Goal: Transaction & Acquisition: Purchase product/service

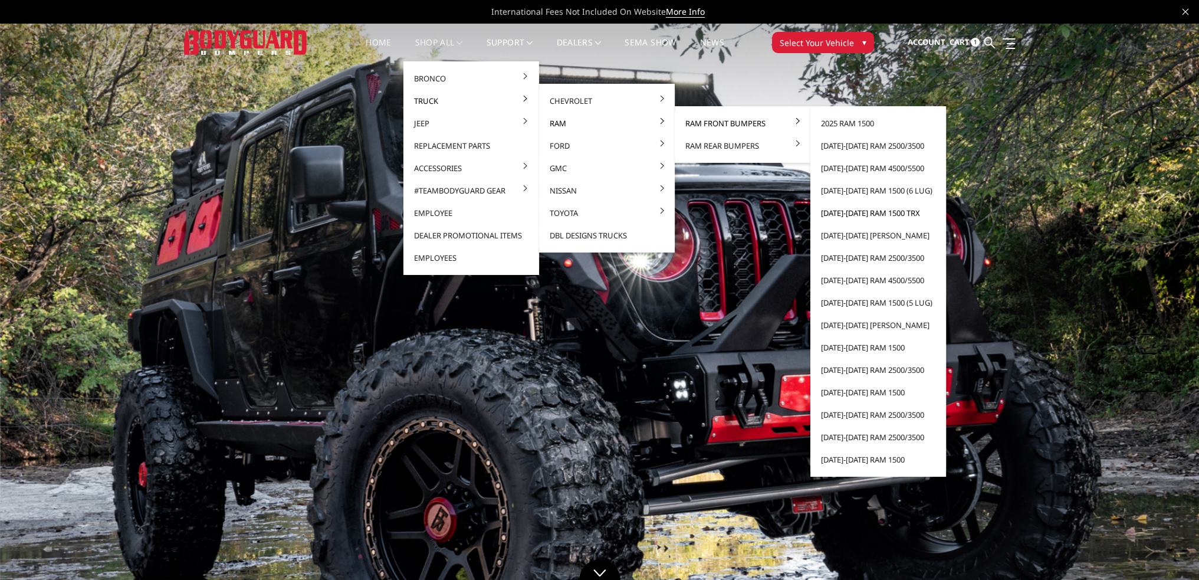
click at [869, 210] on link "[DATE]-[DATE] Ram 1500 TRX" at bounding box center [878, 213] width 126 height 22
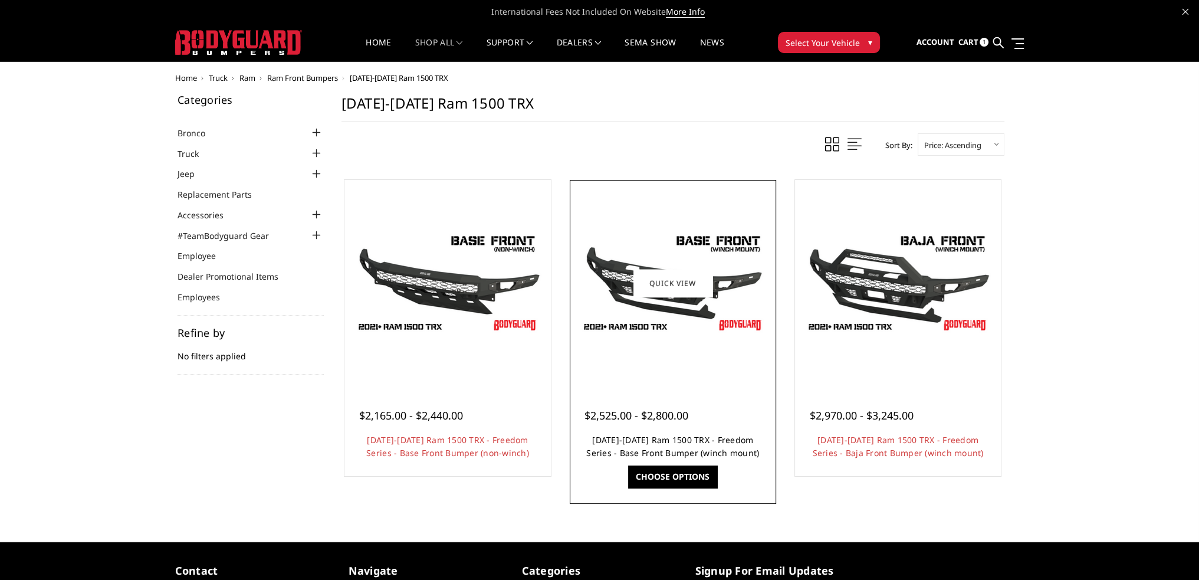
click at [683, 438] on link "[DATE]-[DATE] Ram 1500 TRX - Freedom Series - Base Front Bumper (winch mount)" at bounding box center [672, 446] width 173 height 24
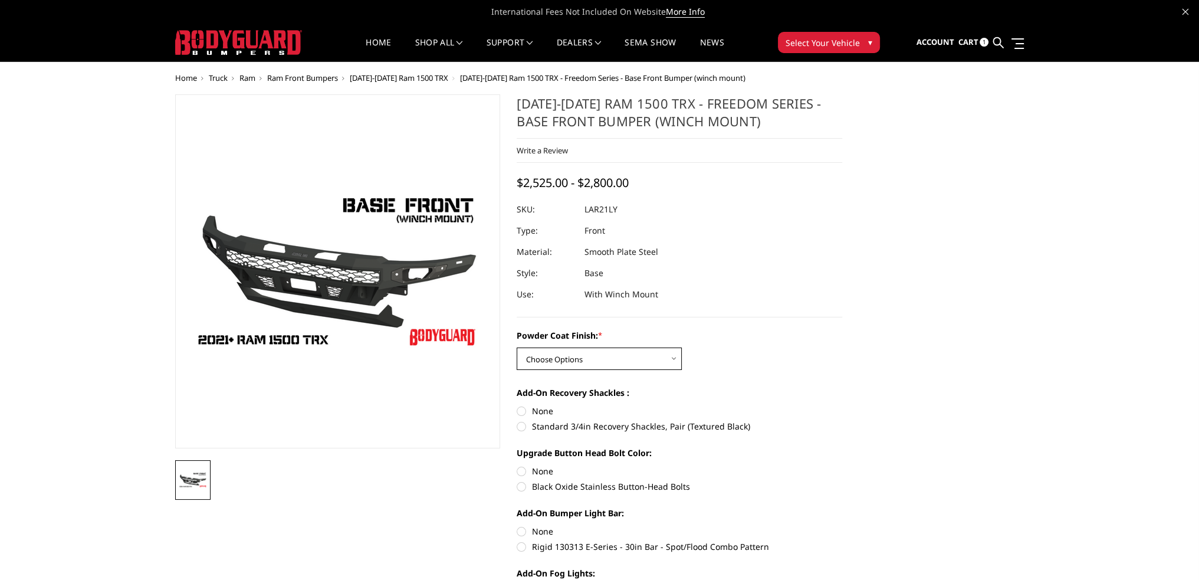
drag, startPoint x: 565, startPoint y: 358, endPoint x: 565, endPoint y: 367, distance: 9.4
click at [565, 358] on select "Choose Options Bare Metal Textured Black Powder Coat" at bounding box center [598, 358] width 165 height 22
select select "3137"
click at [516, 347] on select "Choose Options Bare Metal Textured Black Powder Coat" at bounding box center [598, 358] width 165 height 22
click at [519, 487] on label "Black Oxide Stainless Button-Head Bolts" at bounding box center [678, 486] width 325 height 12
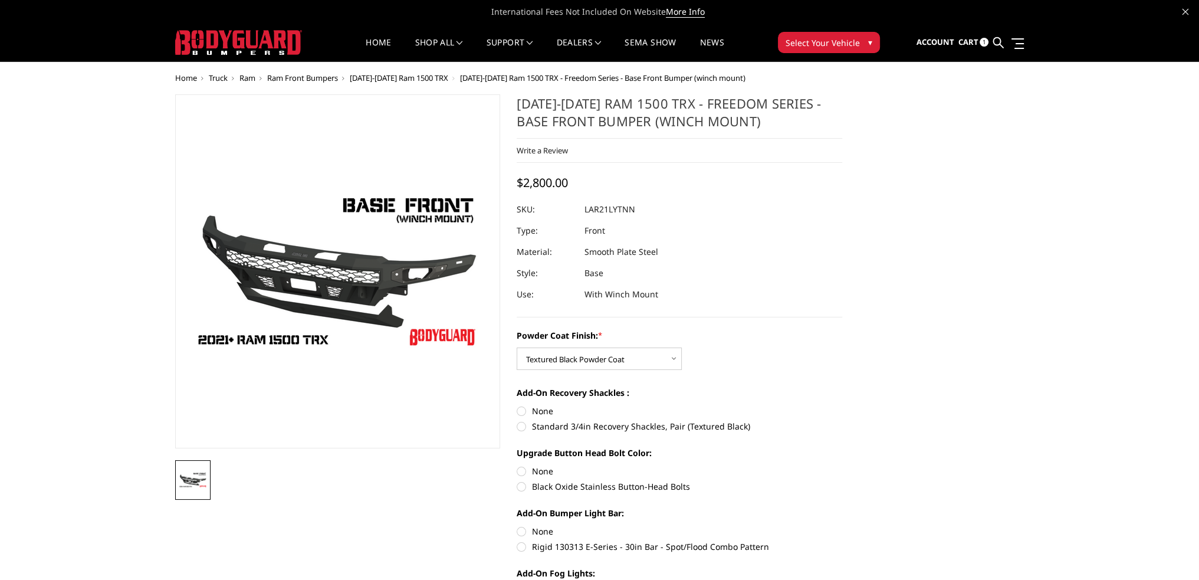
click at [842, 465] on input "Black Oxide Stainless Button-Head Bolts" at bounding box center [842, 465] width 1 height 1
radio input "true"
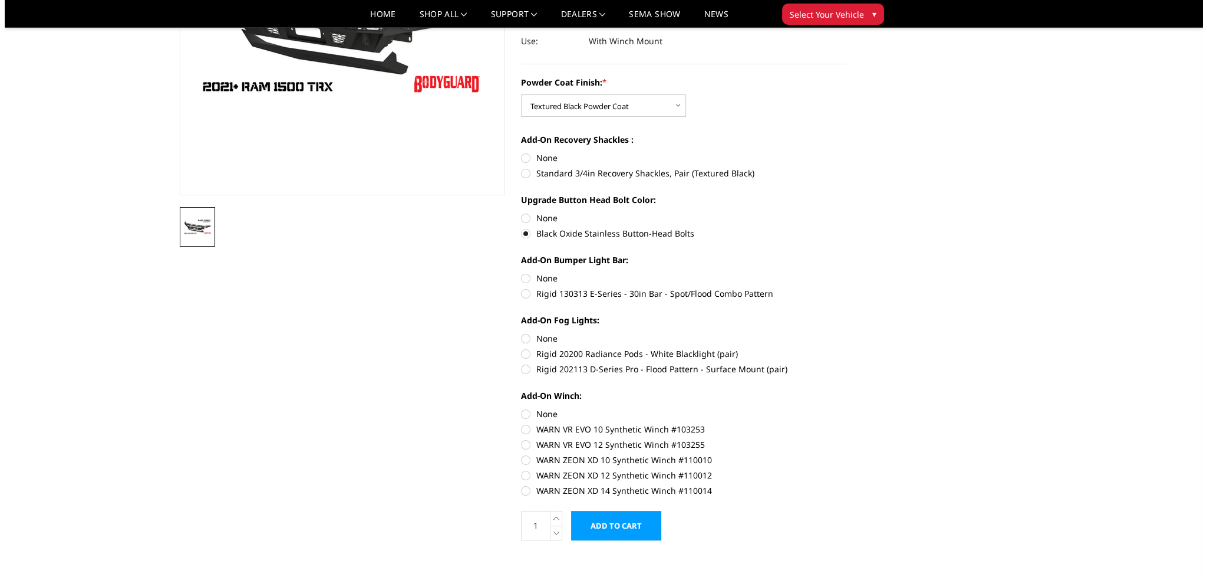
scroll to position [236, 0]
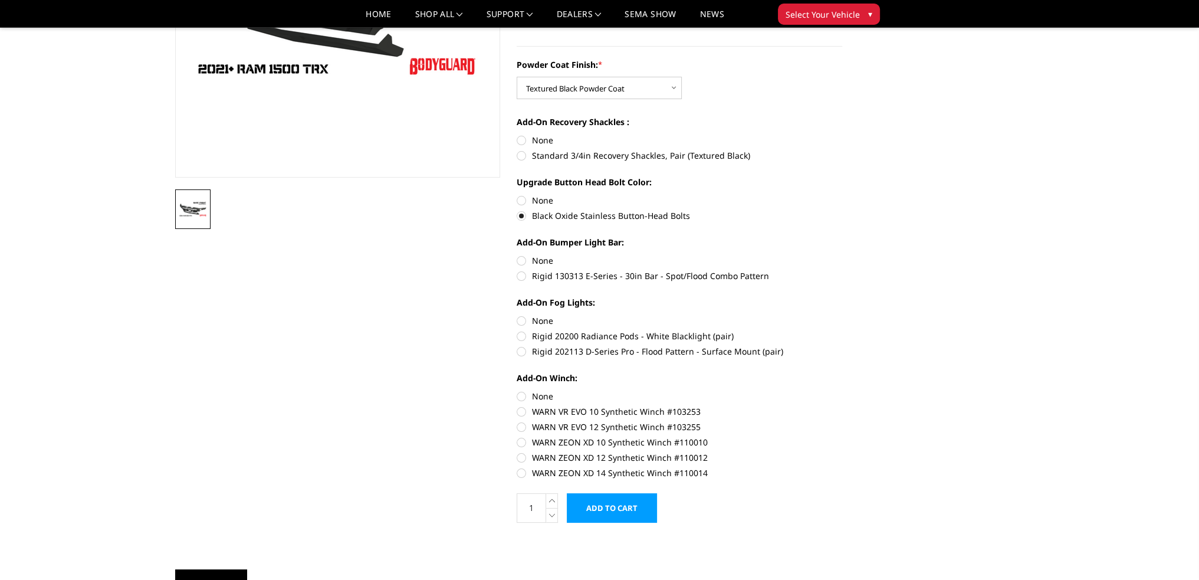
click at [606, 511] on input "Add to Cart" at bounding box center [612, 507] width 90 height 29
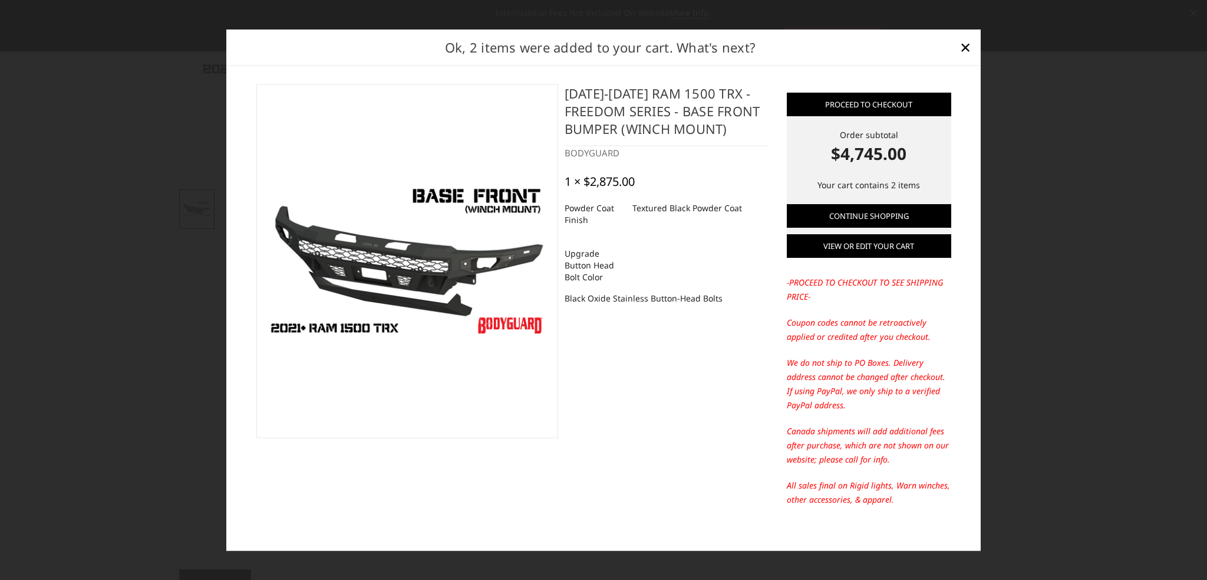
click at [861, 236] on link "View or edit your cart" at bounding box center [869, 246] width 164 height 24
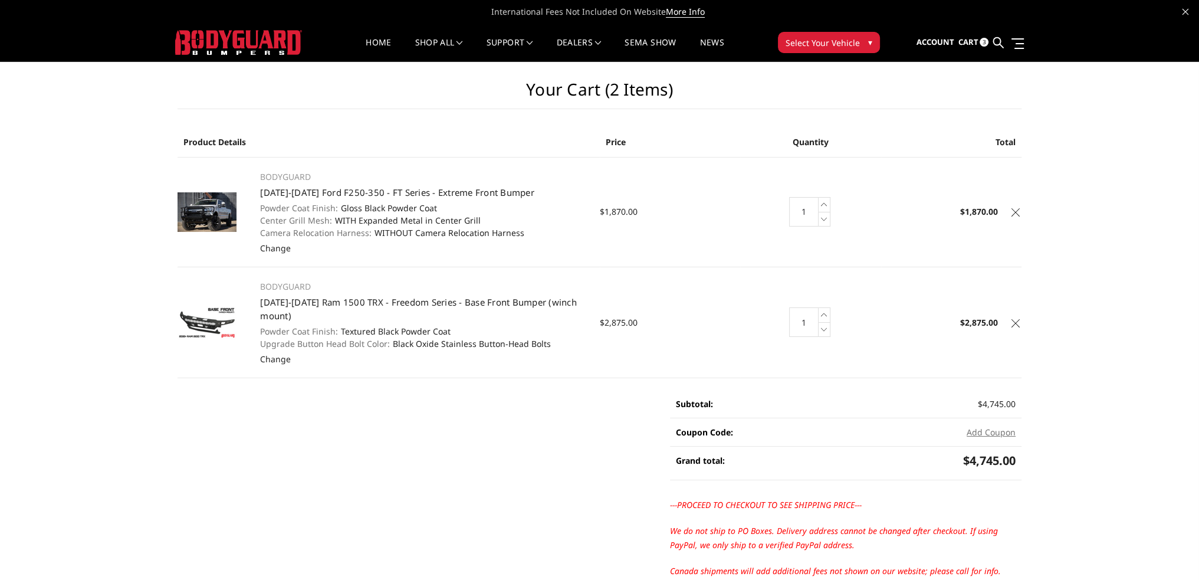
click at [1010, 213] on link at bounding box center [1015, 211] width 12 height 12
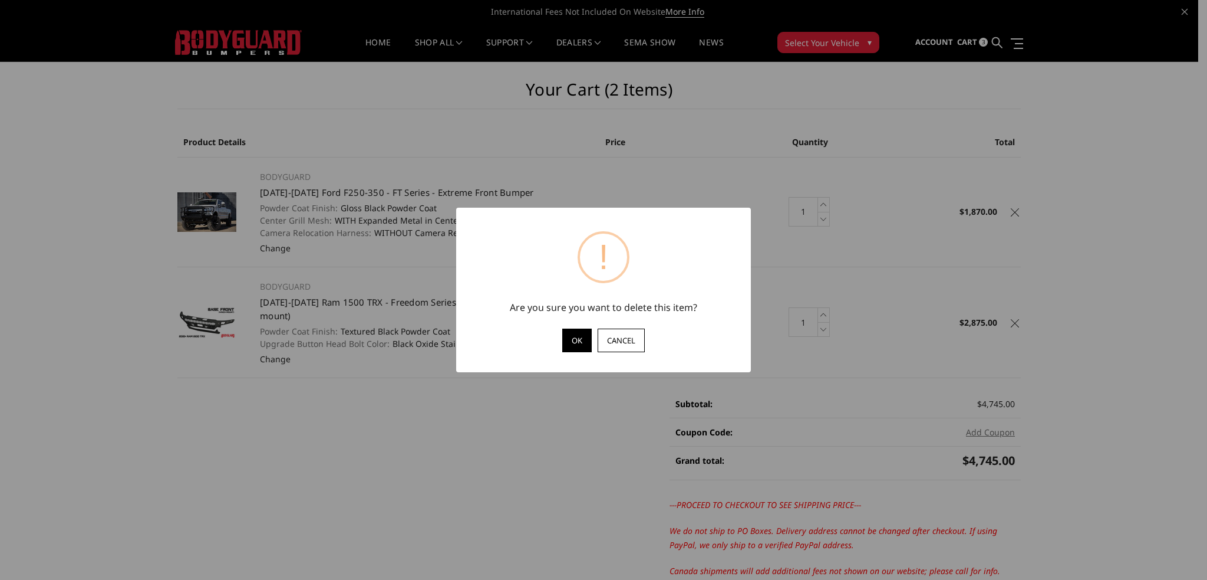
click at [573, 338] on button "OK" at bounding box center [576, 340] width 29 height 24
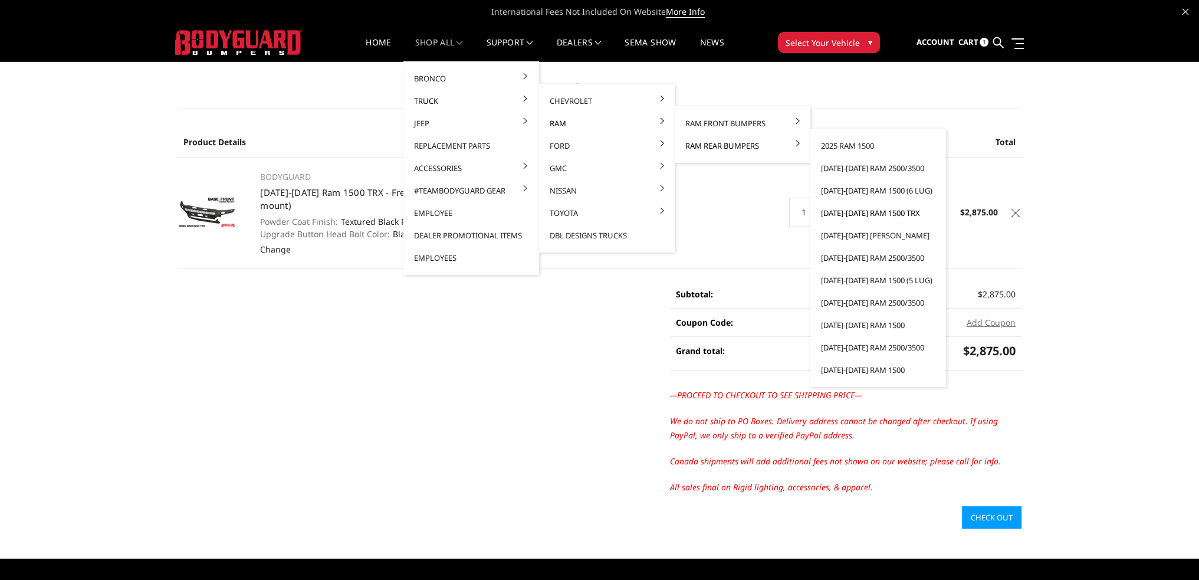
click at [858, 211] on link "[DATE]-[DATE] Ram 1500 TRX" at bounding box center [878, 213] width 126 height 22
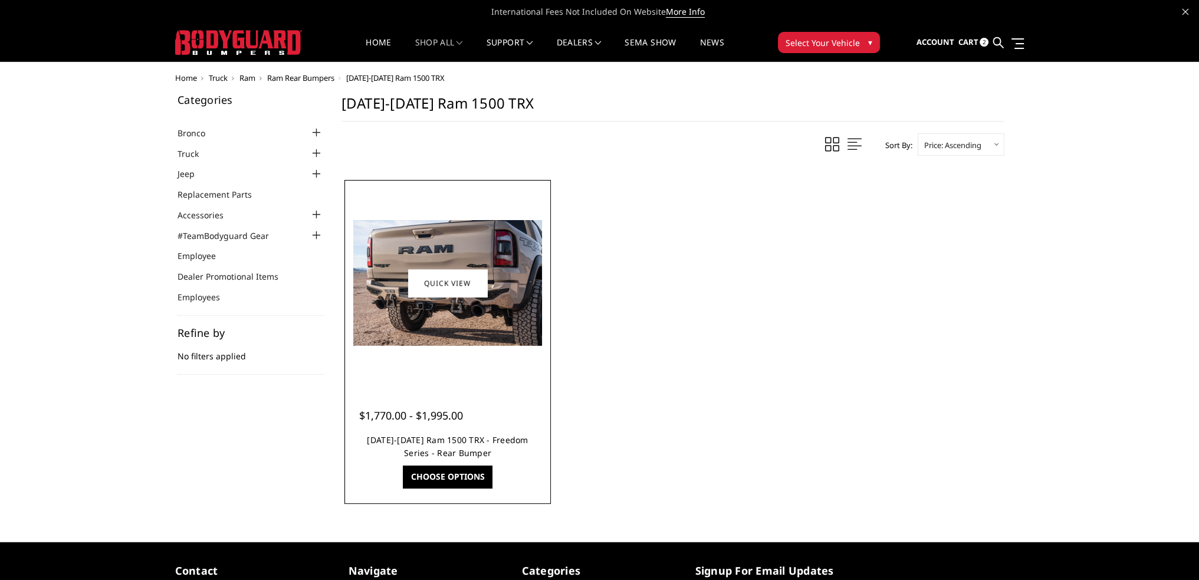
click at [427, 440] on link "[DATE]-[DATE] Ram 1500 TRX - Freedom Series - Rear Bumper" at bounding box center [447, 446] width 161 height 24
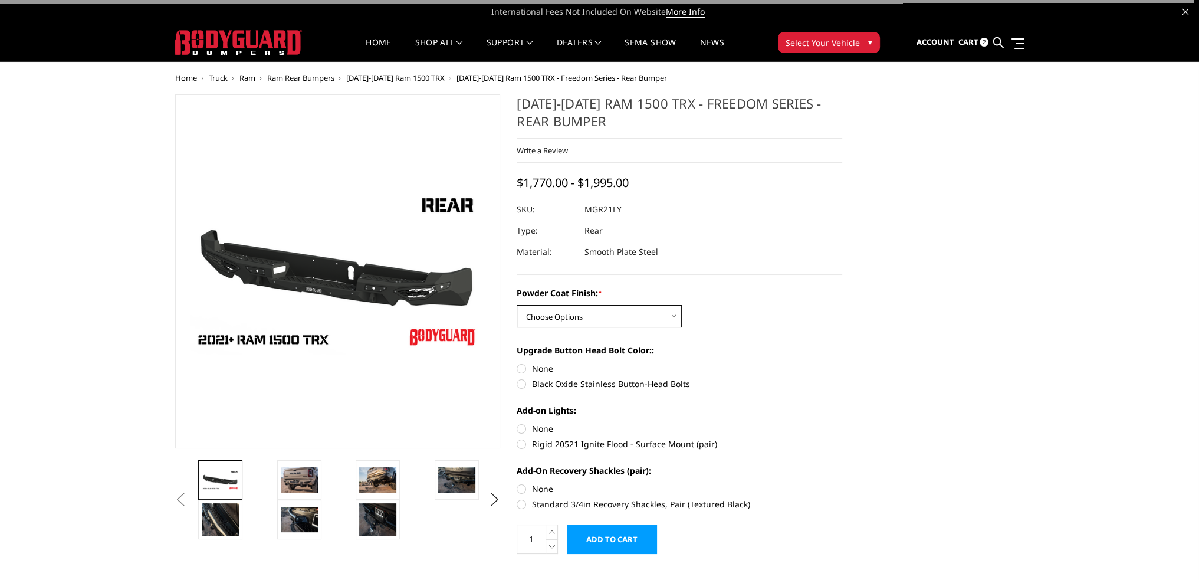
drag, startPoint x: 554, startPoint y: 313, endPoint x: 558, endPoint y: 325, distance: 12.5
click at [554, 313] on select "Choose Options Bare Metal Textured Black Powder Coat" at bounding box center [598, 316] width 165 height 22
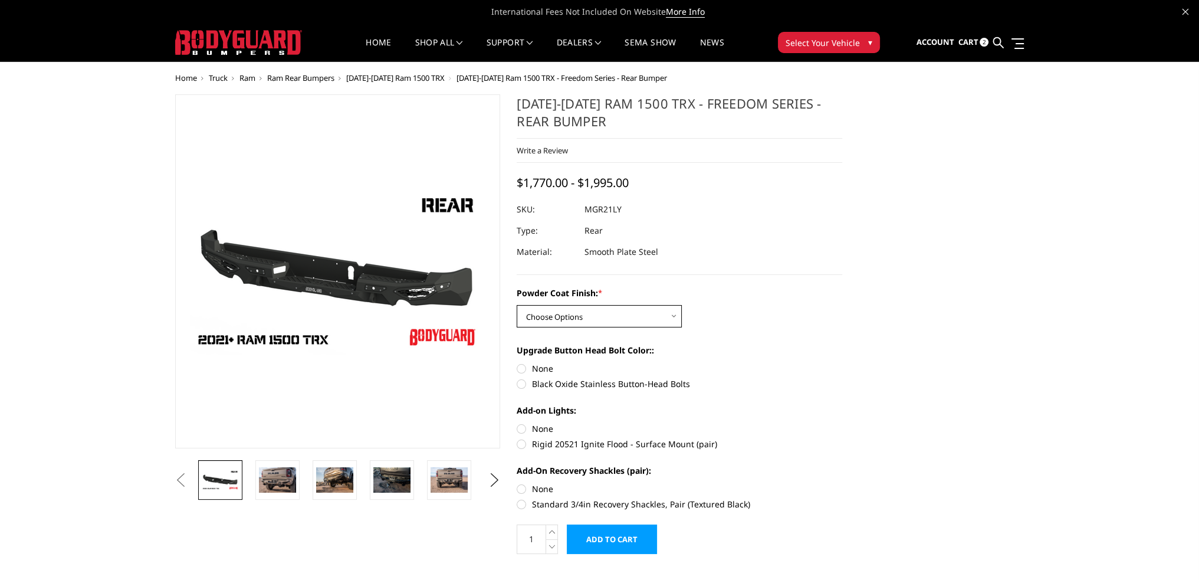
select select "3143"
click at [516, 305] on select "Choose Options Bare Metal Textured Black Powder Coat" at bounding box center [598, 316] width 165 height 22
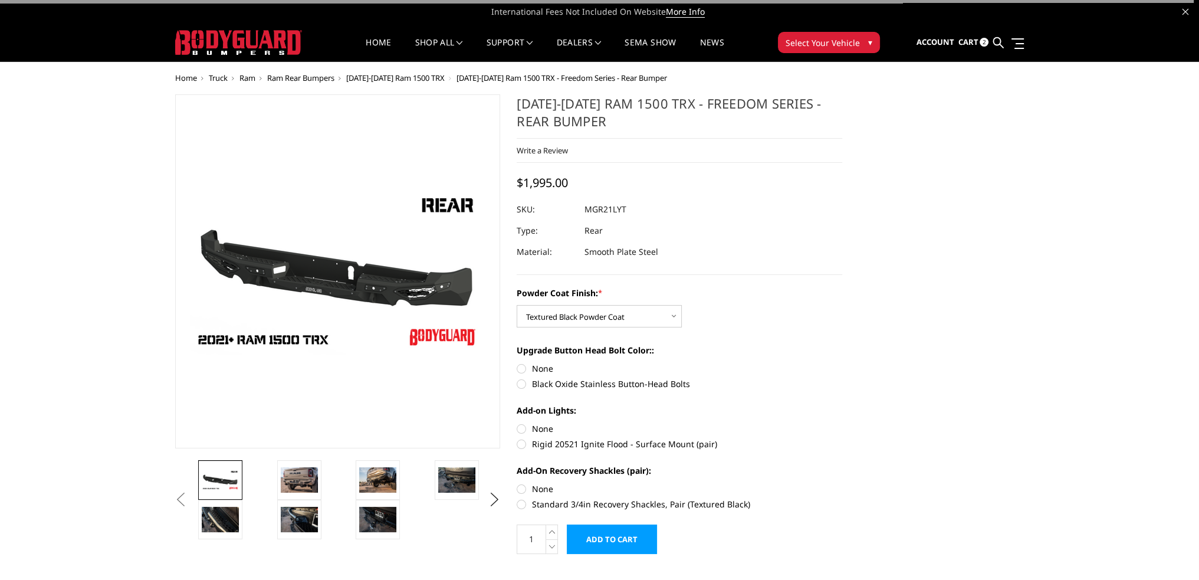
click at [519, 387] on label "Black Oxide Stainless Button-Head Bolts" at bounding box center [678, 383] width 325 height 12
click at [842, 363] on input "Black Oxide Stainless Button-Head Bolts" at bounding box center [842, 362] width 1 height 1
radio input "true"
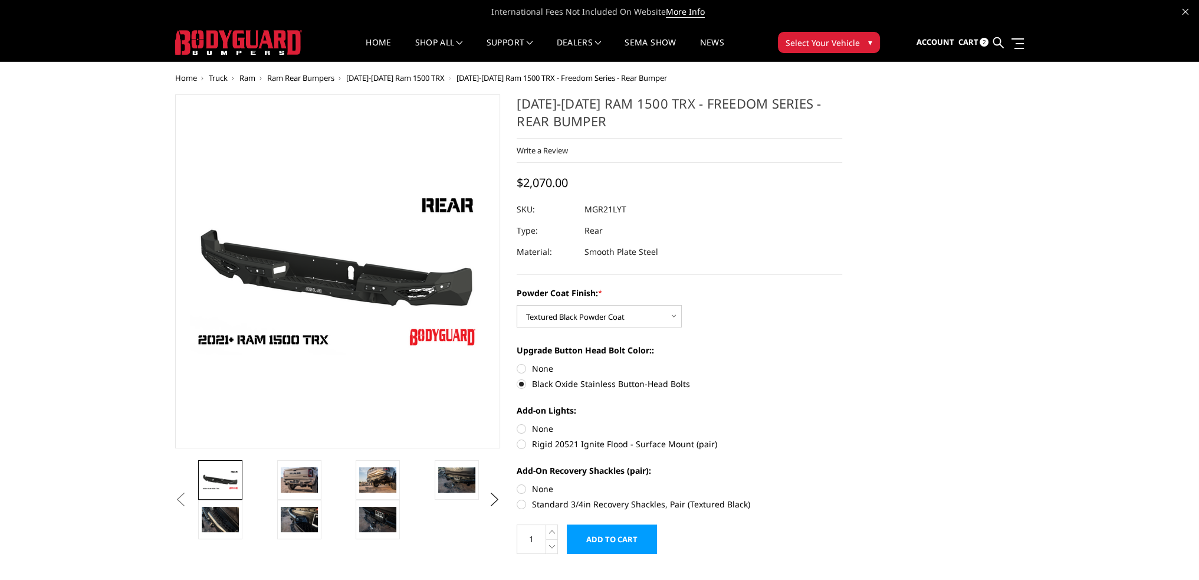
click at [615, 534] on input "Add to Cart" at bounding box center [612, 538] width 90 height 29
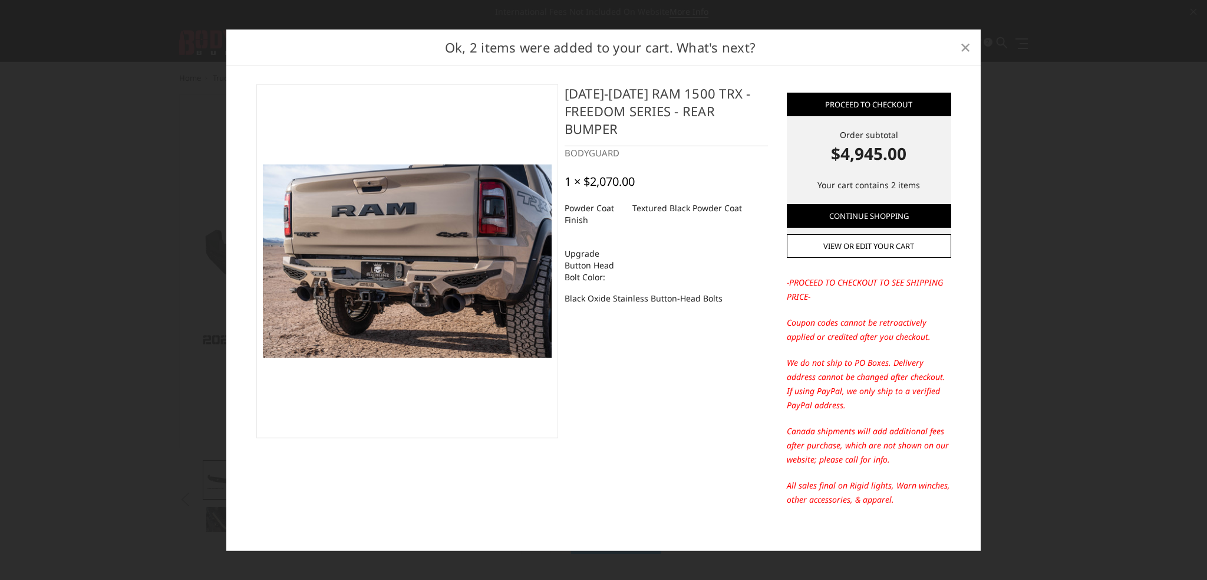
click at [962, 47] on span "×" at bounding box center [965, 46] width 11 height 25
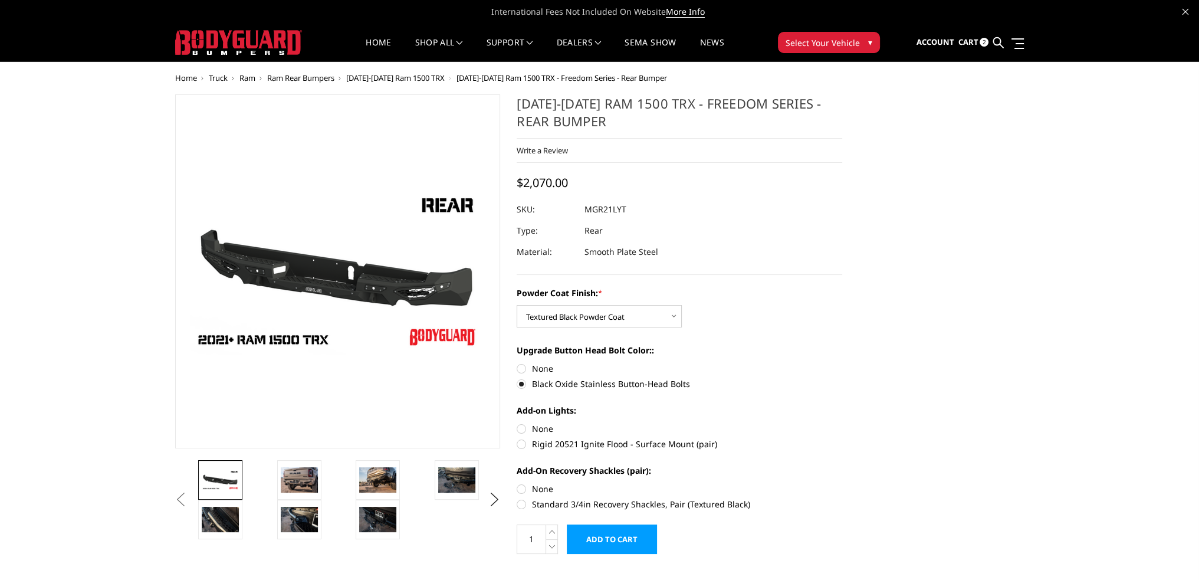
click at [975, 45] on span "Cart" at bounding box center [967, 42] width 20 height 11
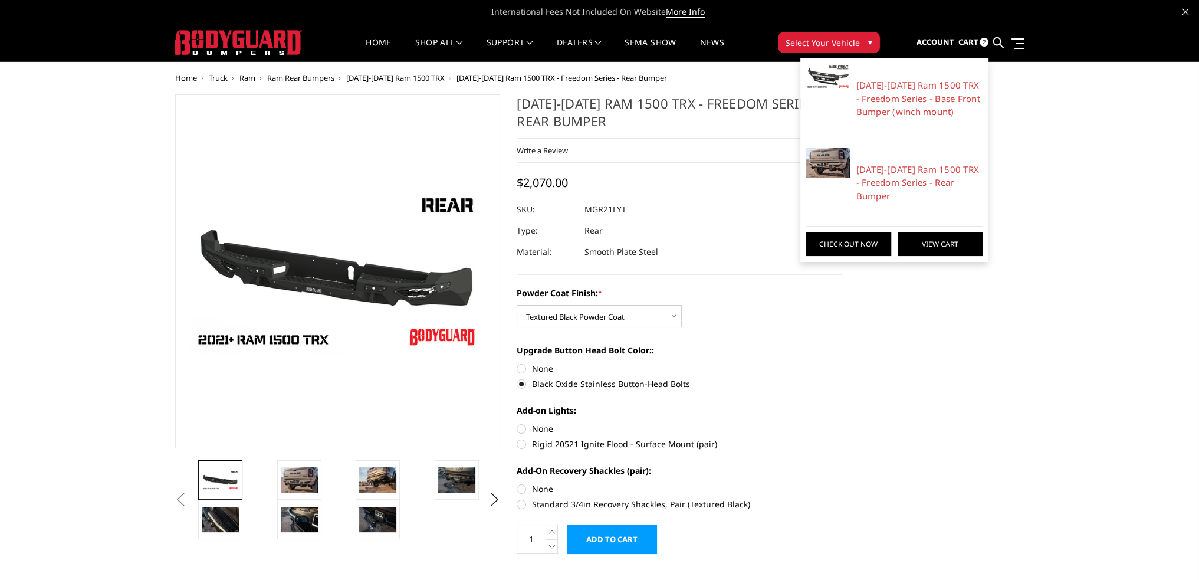
click at [926, 242] on link "View Cart" at bounding box center [939, 244] width 85 height 24
